Goal: Task Accomplishment & Management: Manage account settings

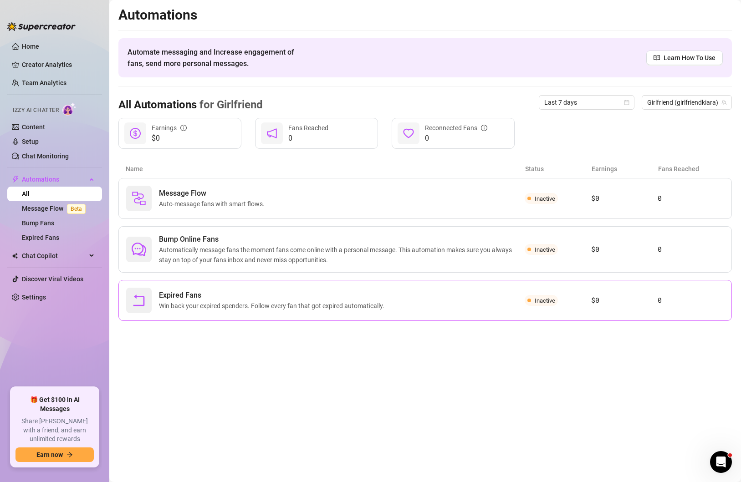
click at [351, 308] on span "Win back your expired spenders. Follow every fan that got expired automatically." at bounding box center [273, 306] width 229 height 10
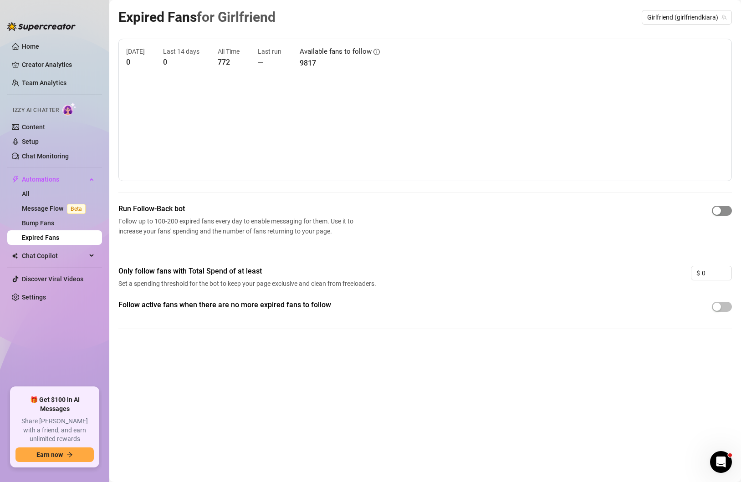
click at [722, 210] on span "button" at bounding box center [721, 211] width 20 height 10
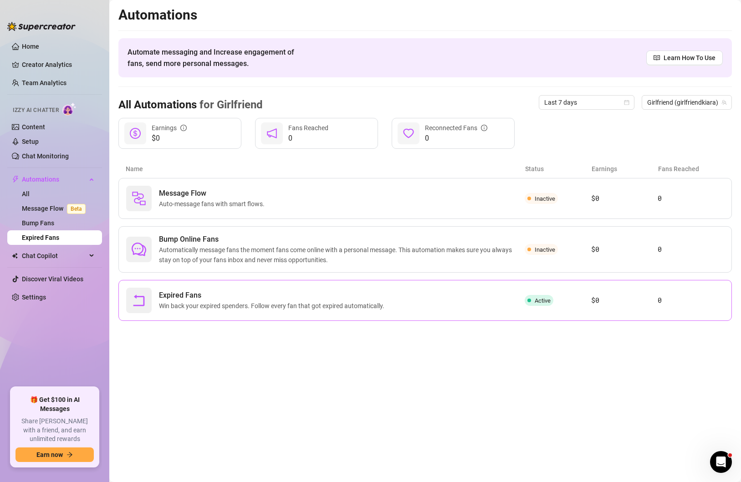
click at [190, 304] on span "Win back your expired spenders. Follow every fan that got expired automatically." at bounding box center [273, 306] width 229 height 10
